Goal: Information Seeking & Learning: Check status

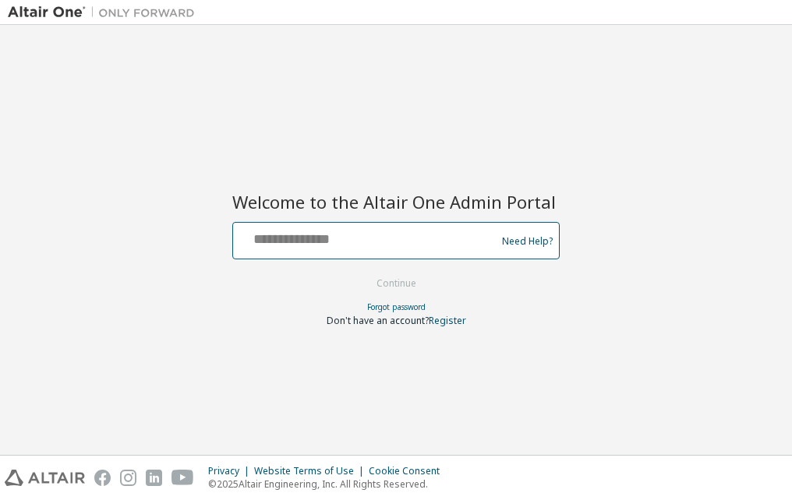
click at [318, 245] on input "text" at bounding box center [366, 237] width 255 height 23
type input "**********"
click at [360, 272] on button "Continue" at bounding box center [396, 283] width 72 height 23
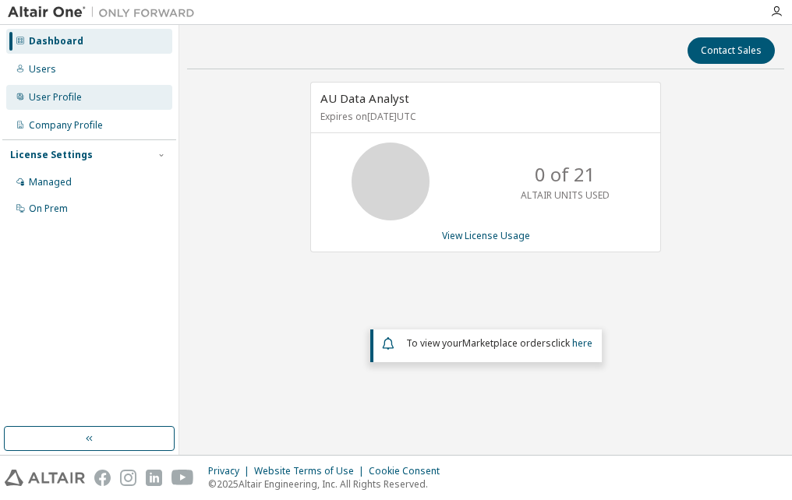
click at [58, 103] on div "User Profile" at bounding box center [55, 97] width 53 height 12
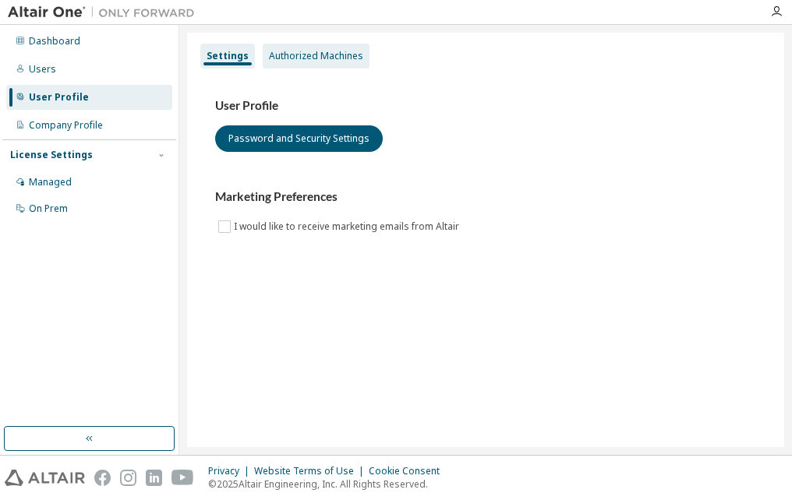
click at [284, 56] on div "Authorized Machines" at bounding box center [316, 56] width 94 height 12
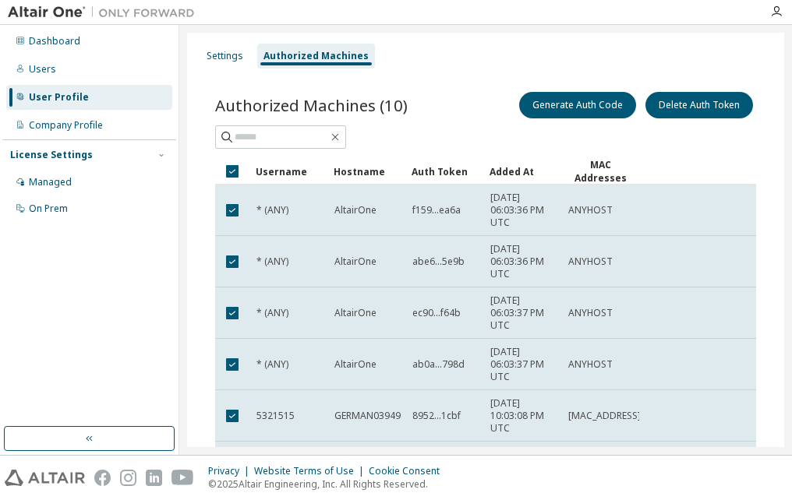
click at [447, 121] on div "Authorized Machines (10) Generate Auth Code Delete Auth Token" at bounding box center [485, 105] width 541 height 33
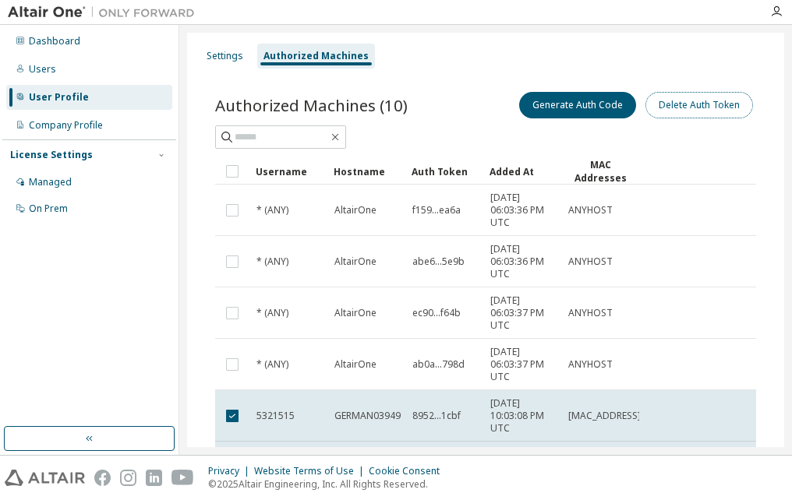
click at [677, 113] on button "Delete Auth Token" at bounding box center [699, 105] width 108 height 26
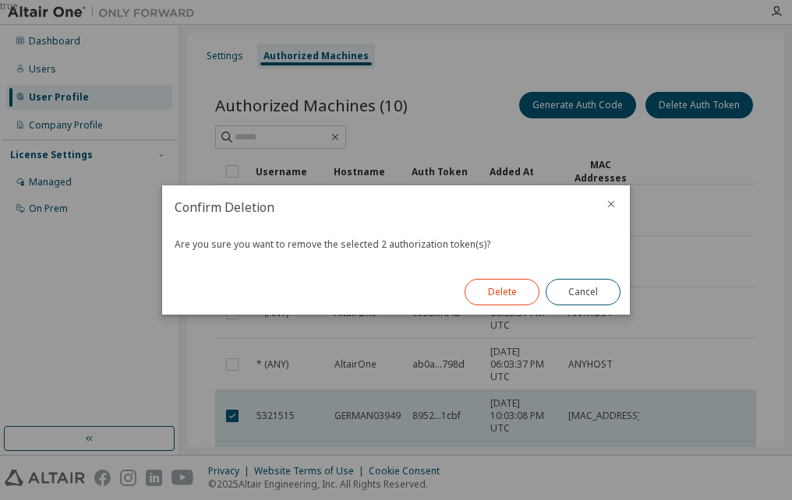
click at [510, 292] on button "Delete" at bounding box center [502, 292] width 75 height 26
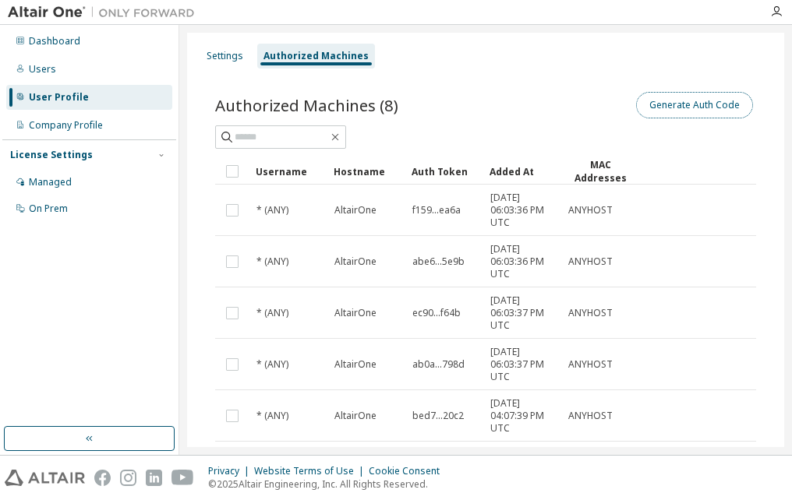
click at [705, 108] on button "Generate Auth Code" at bounding box center [694, 105] width 117 height 26
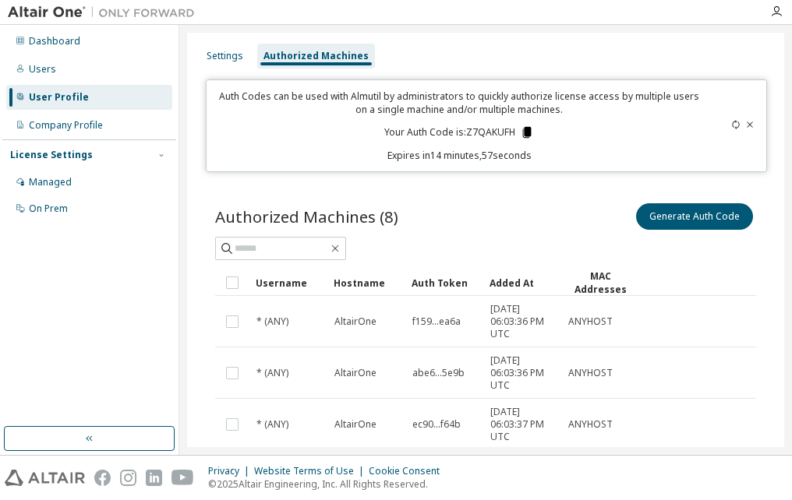
click at [523, 132] on icon at bounding box center [527, 132] width 9 height 11
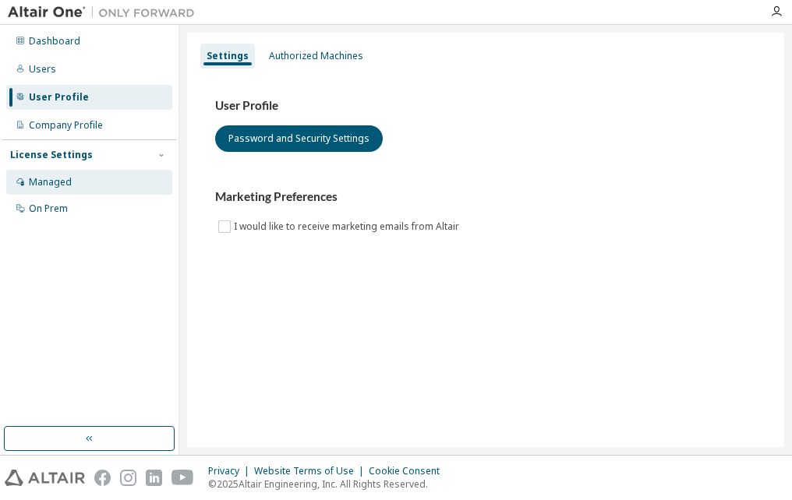
click at [63, 187] on div "Managed" at bounding box center [50, 182] width 43 height 12
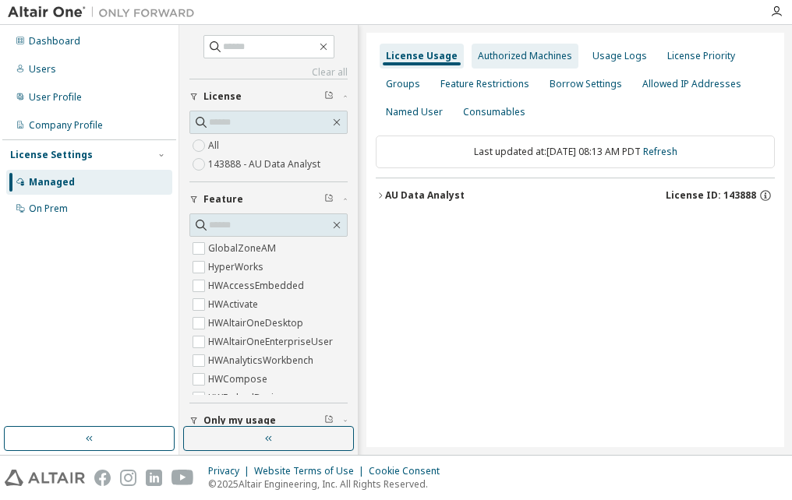
click at [550, 64] on div "Authorized Machines" at bounding box center [525, 56] width 107 height 25
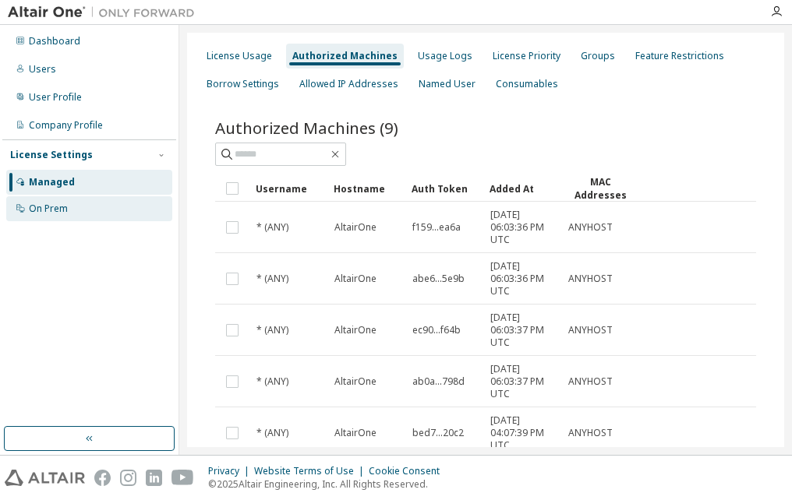
click at [45, 213] on div "On Prem" at bounding box center [48, 209] width 39 height 12
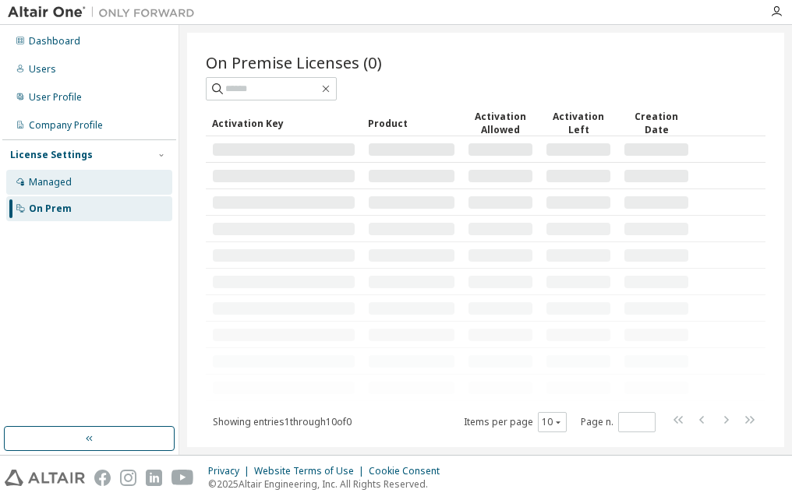
click at [44, 187] on div "Managed" at bounding box center [50, 182] width 43 height 12
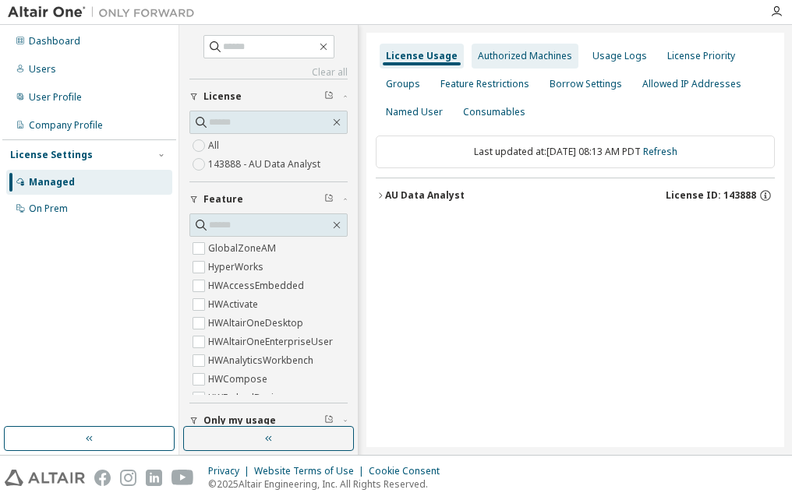
click at [501, 54] on div "Authorized Machines" at bounding box center [525, 56] width 94 height 12
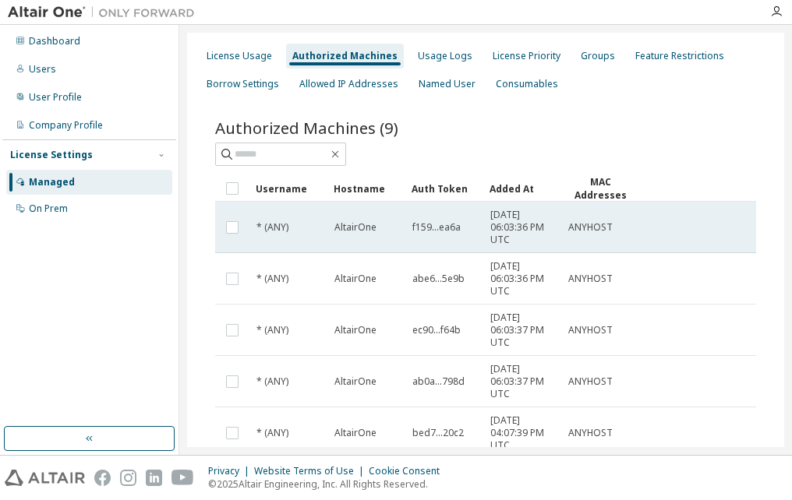
scroll to position [299, 0]
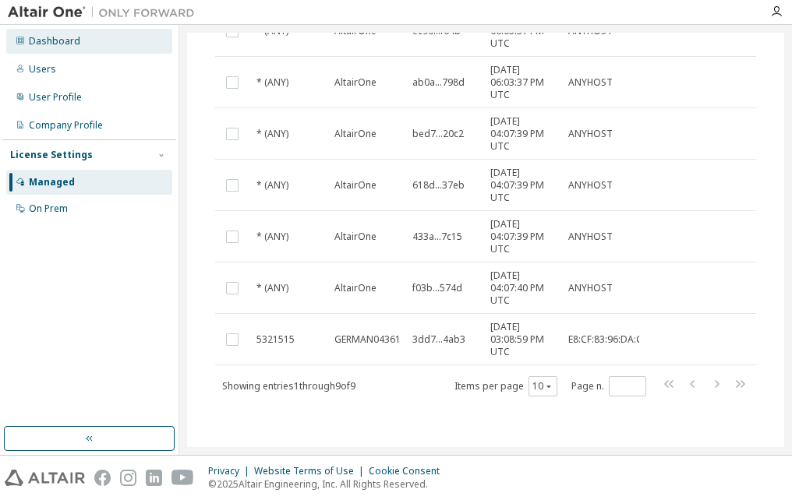
click at [48, 37] on div "Dashboard" at bounding box center [54, 41] width 51 height 12
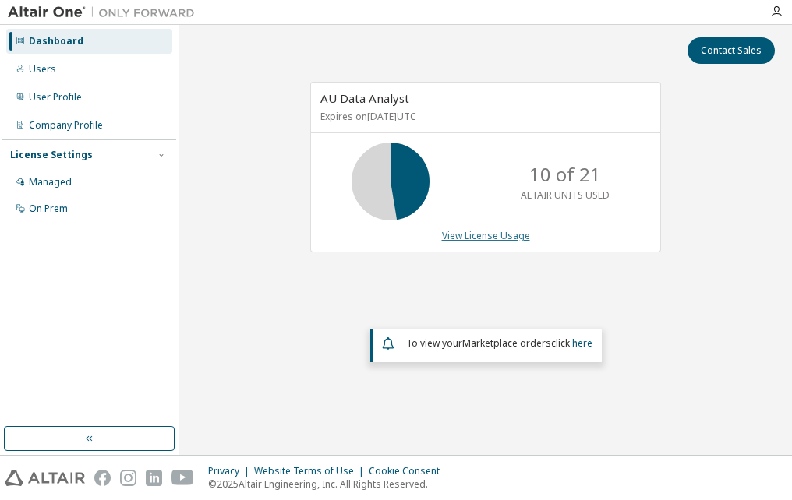
click at [486, 235] on link "View License Usage" at bounding box center [486, 235] width 88 height 13
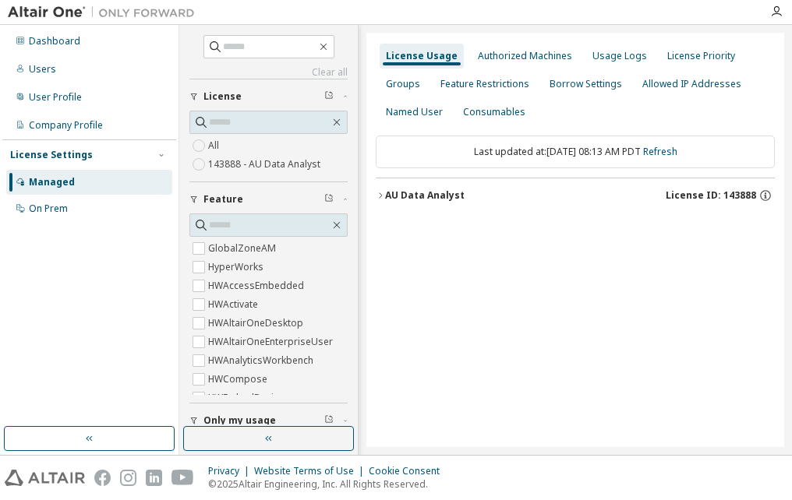
click at [255, 171] on label "143888 - AU Data Analyst" at bounding box center [265, 164] width 115 height 19
click at [387, 199] on div "AU Data Analyst" at bounding box center [424, 195] width 79 height 12
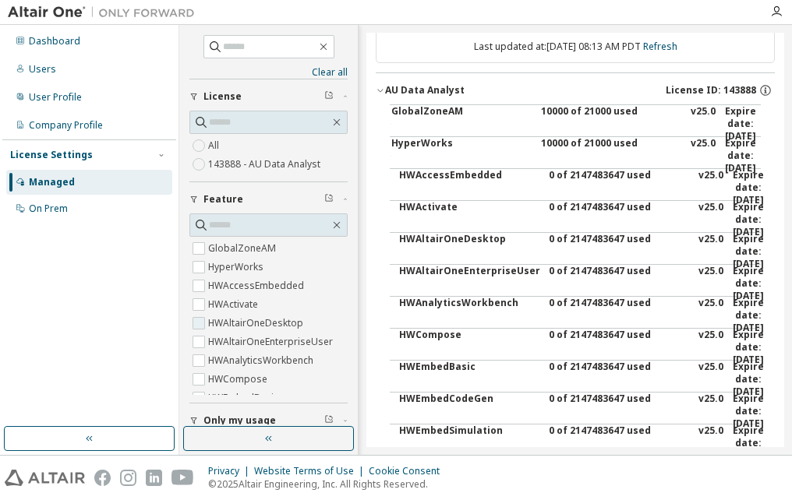
scroll to position [156, 0]
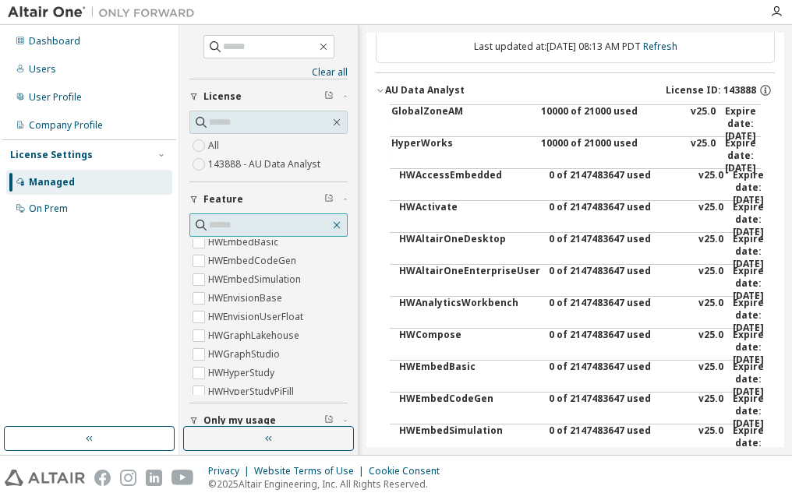
click at [333, 225] on icon "button" at bounding box center [336, 225] width 12 height 12
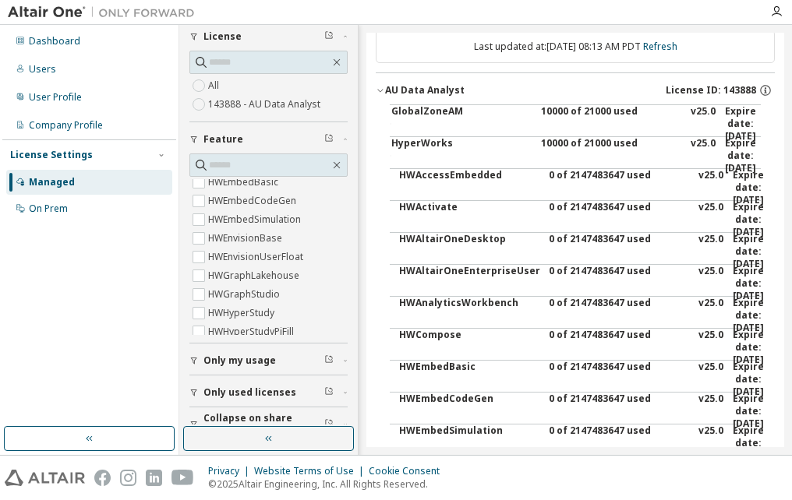
click at [193, 359] on icon "button" at bounding box center [194, 361] width 6 height 7
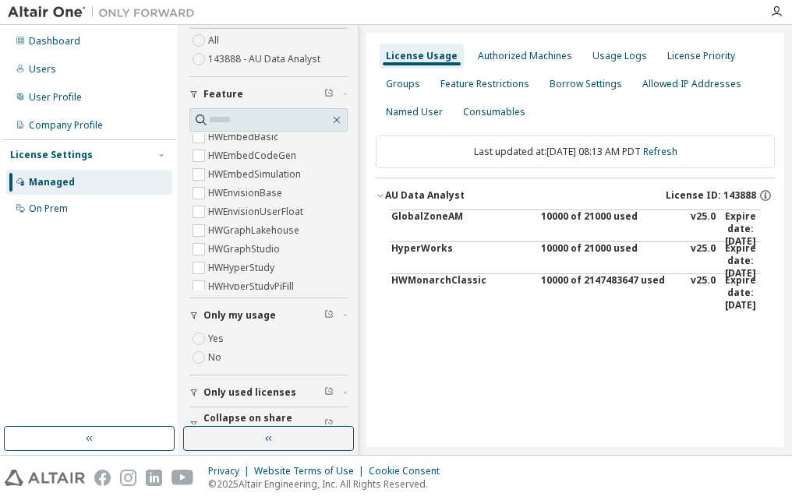
scroll to position [0, 0]
click at [454, 312] on div "HWMonarchClassic" at bounding box center [461, 292] width 140 height 37
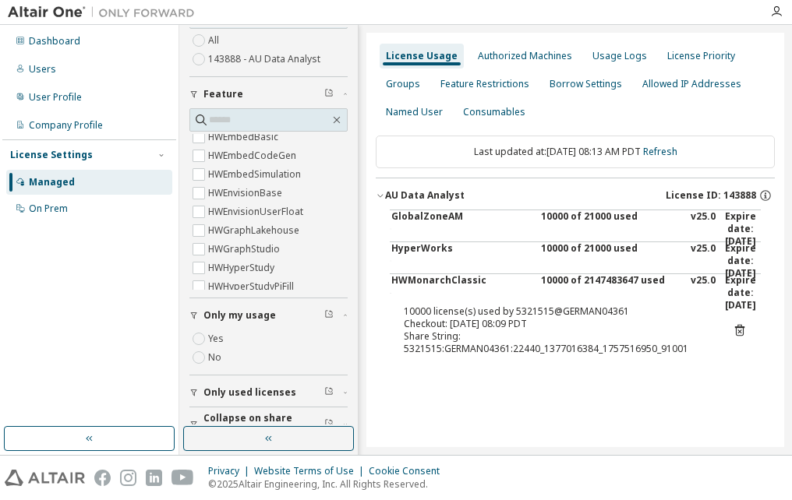
click at [454, 323] on div "Checkout: [DATE] 08:09 PDT" at bounding box center [557, 324] width 306 height 12
click at [507, 284] on div "HWMonarchClassic" at bounding box center [461, 292] width 140 height 37
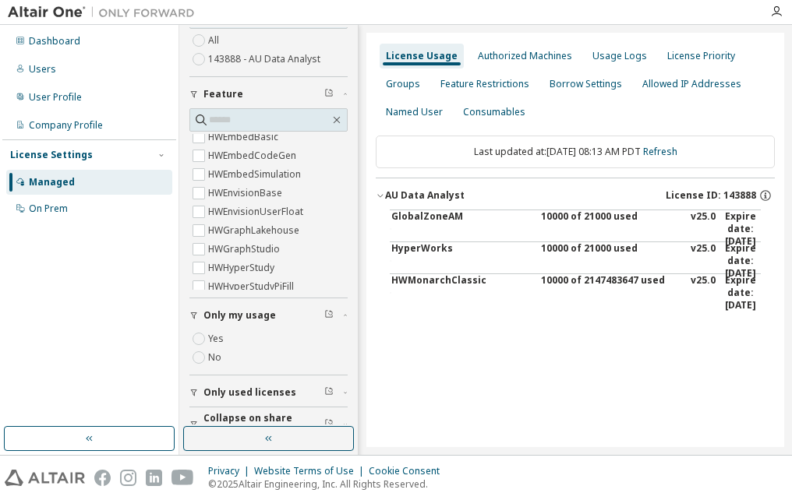
scroll to position [127, 0]
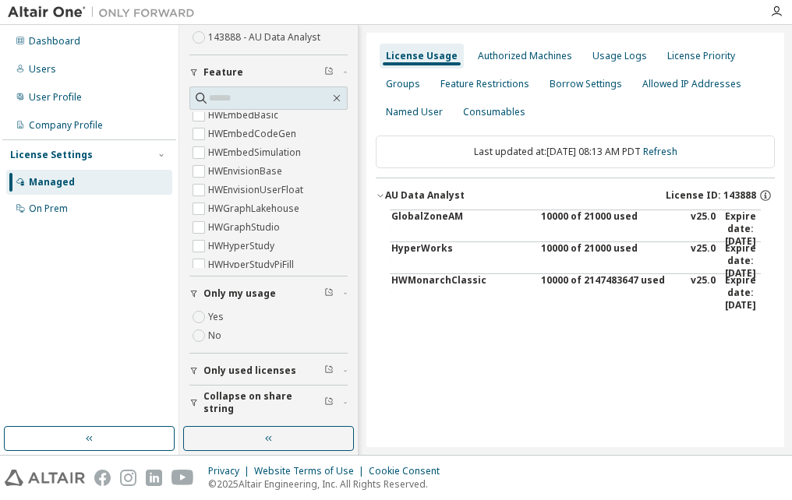
click at [498, 287] on div "HWMonarchClassic" at bounding box center [461, 292] width 140 height 37
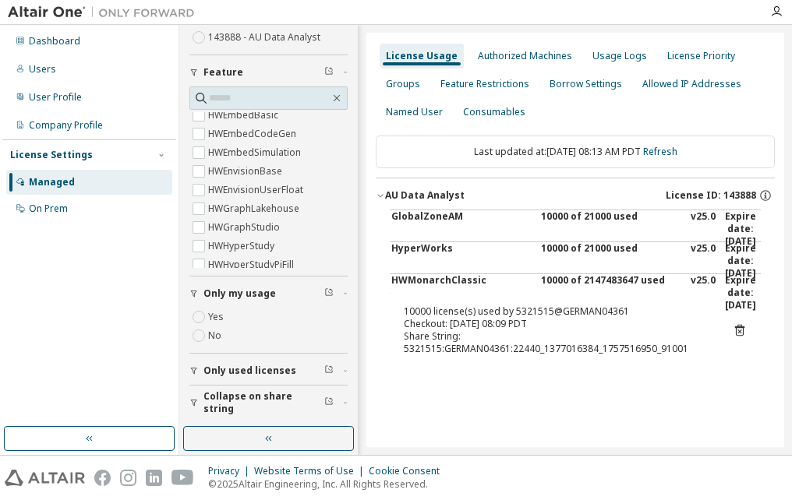
click at [532, 258] on div "HyperWorks" at bounding box center [461, 260] width 140 height 37
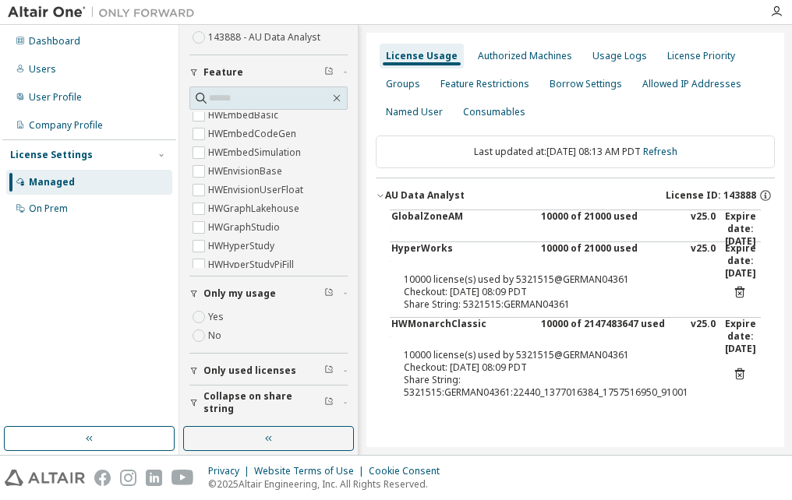
click at [547, 214] on div "10000 of 21000 used" at bounding box center [611, 228] width 140 height 37
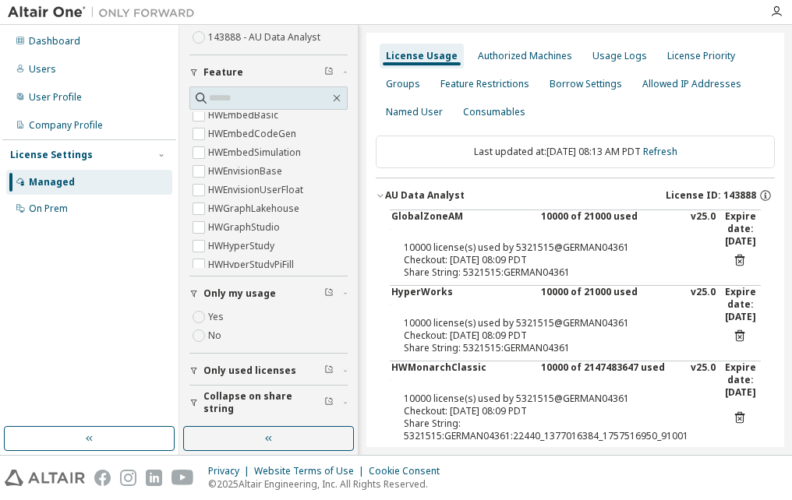
click at [547, 214] on div "10000 of 21000 used" at bounding box center [611, 228] width 140 height 37
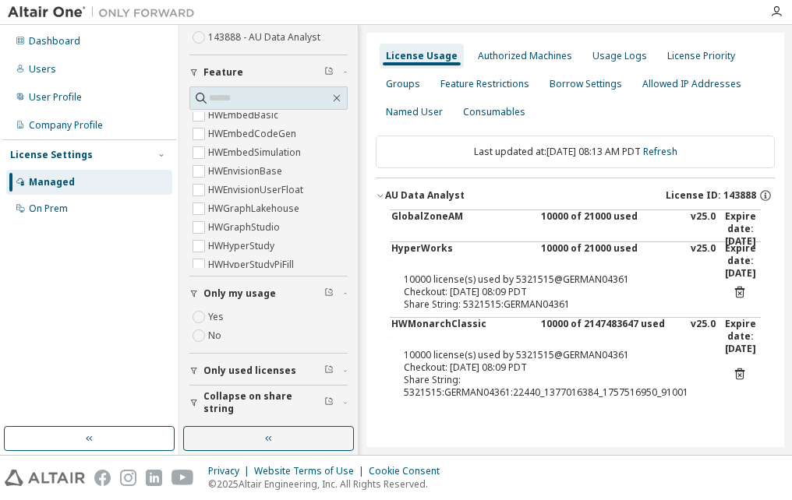
click at [547, 214] on div "10000 of 21000 used" at bounding box center [611, 228] width 140 height 37
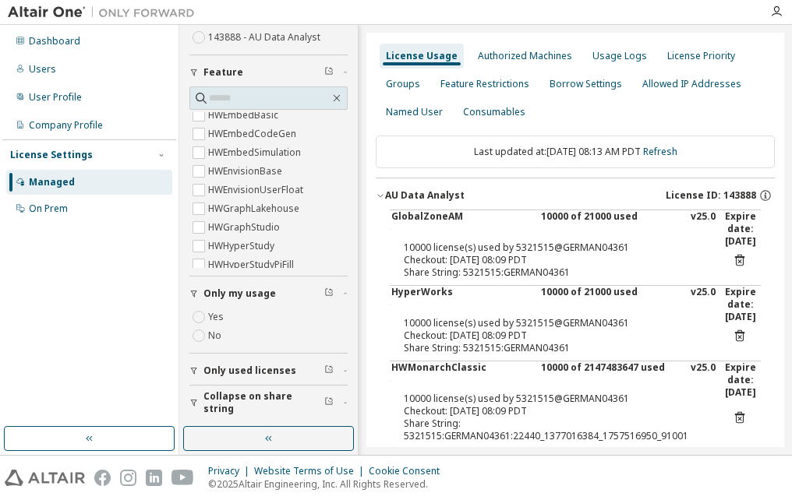
click at [547, 214] on div "10000 of 21000 used" at bounding box center [611, 228] width 140 height 37
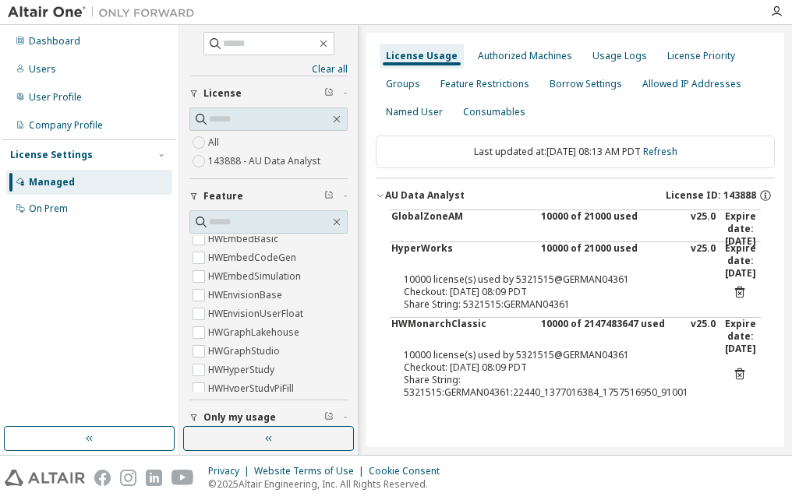
scroll to position [0, 0]
